Goal: Find specific page/section: Find specific page/section

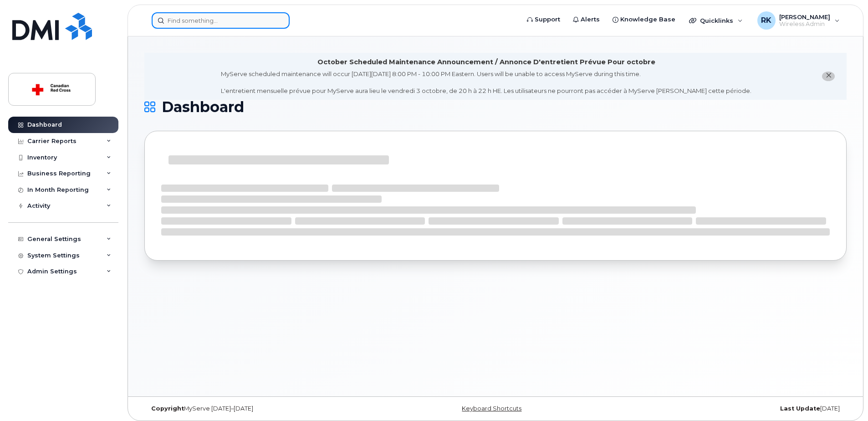
click at [218, 20] on input at bounding box center [221, 20] width 138 height 16
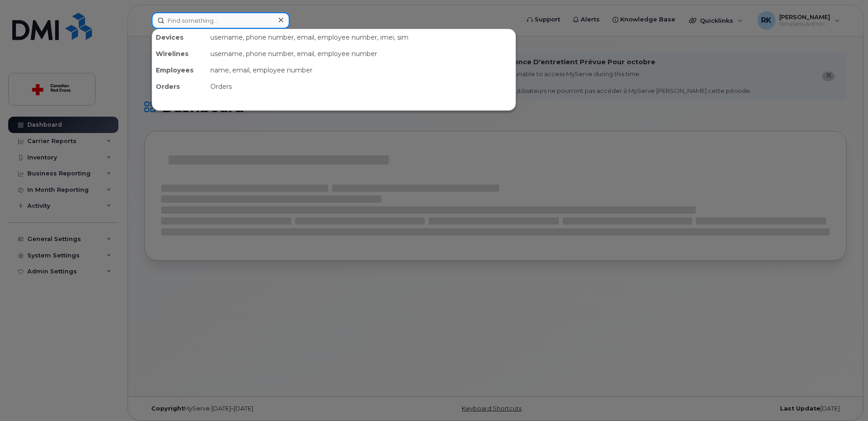
paste input "647 528 8519"
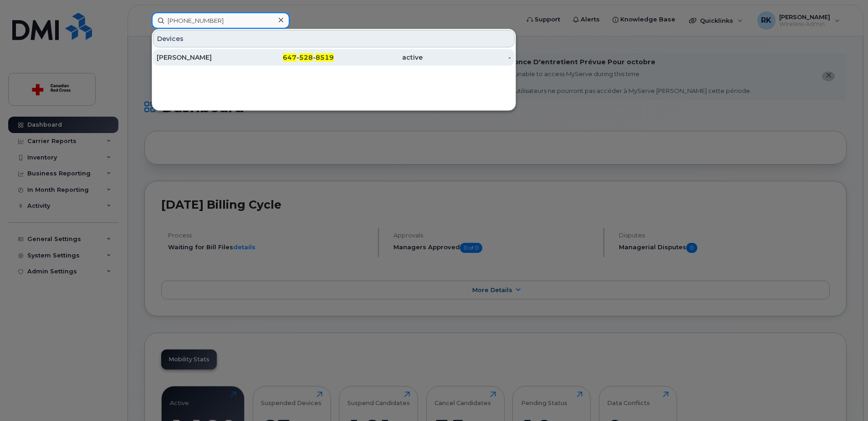
type input "647 528 8519"
click at [219, 60] on div "[PERSON_NAME]" at bounding box center [201, 57] width 89 height 9
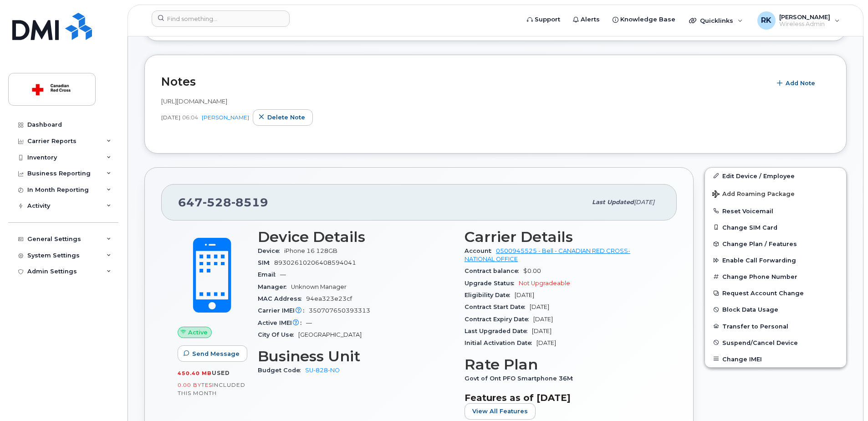
scroll to position [182, 0]
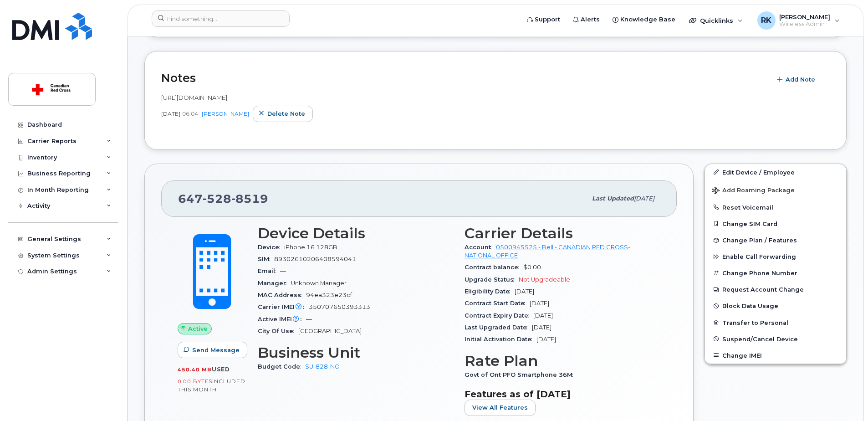
click at [227, 98] on span "[URL][DOMAIN_NAME]" at bounding box center [194, 97] width 66 height 7
copy span "[URL][DOMAIN_NAME]"
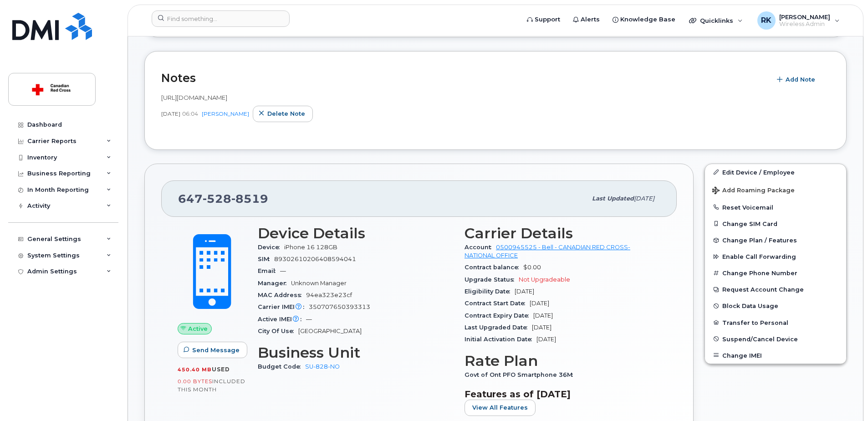
click at [347, 26] on form at bounding box center [333, 18] width 362 height 16
